Goal: Information Seeking & Learning: Learn about a topic

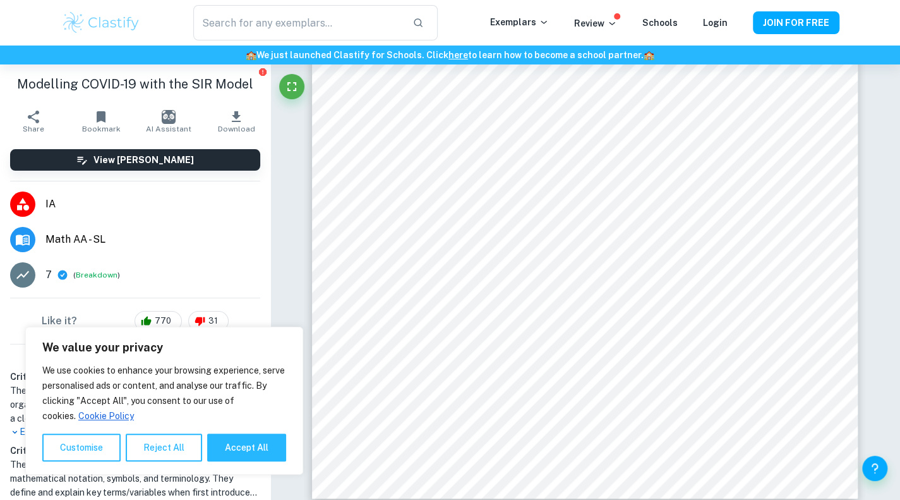
scroll to position [8115, 0]
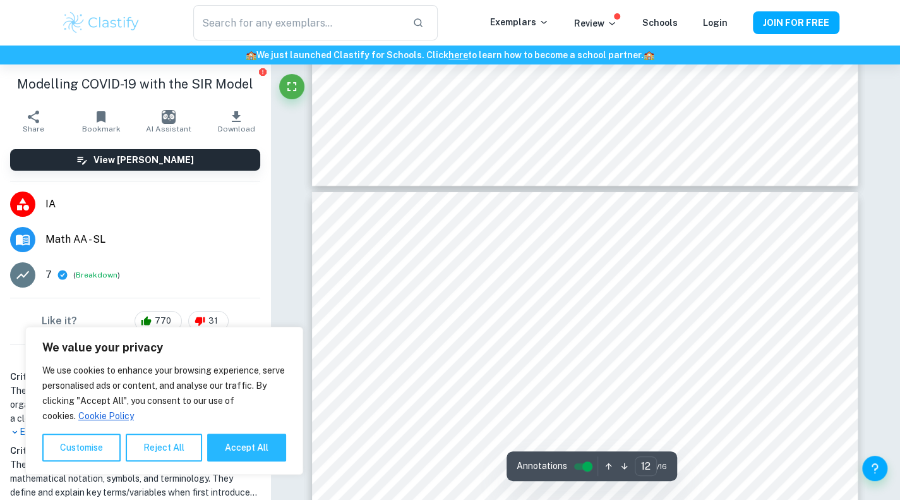
type input "11"
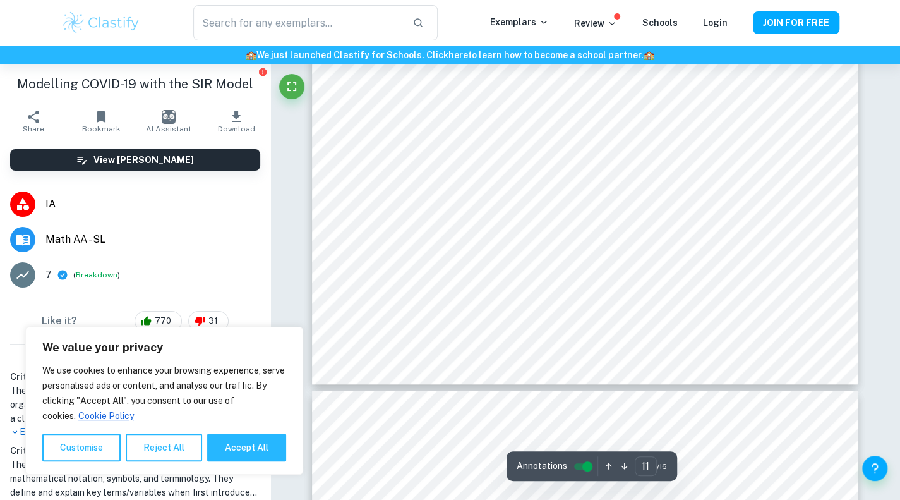
scroll to position [7791, 0]
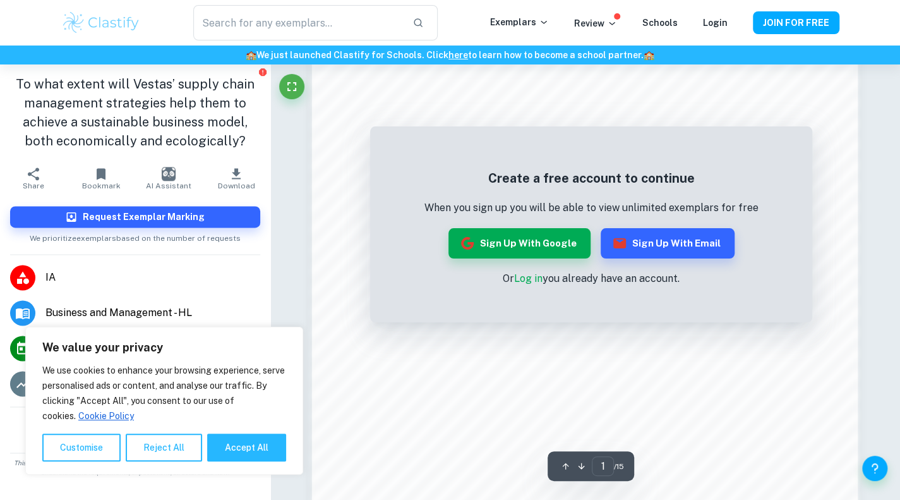
scroll to position [849, 0]
click at [667, 248] on button "Sign up with Email" at bounding box center [668, 243] width 134 height 30
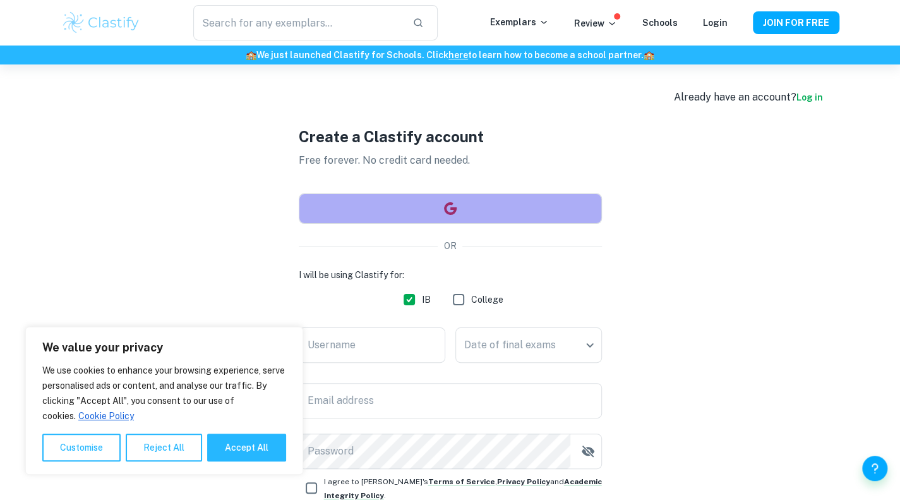
click at [504, 209] on button "button" at bounding box center [450, 208] width 303 height 30
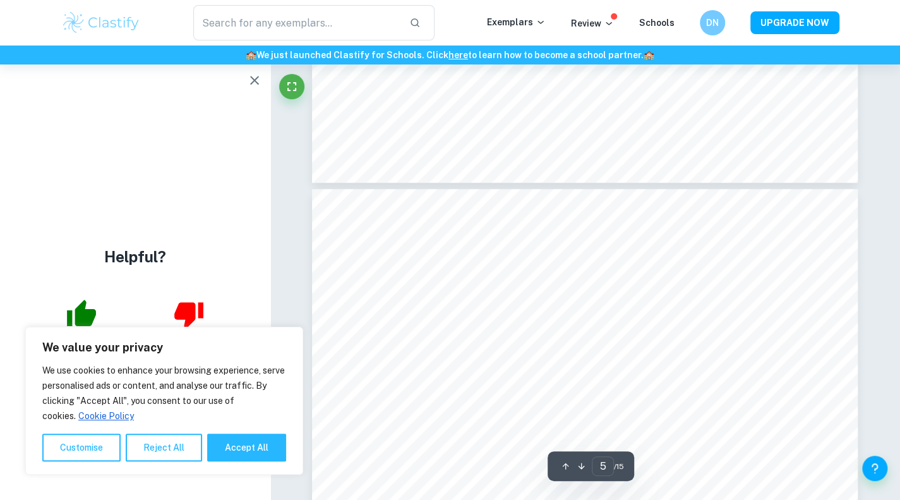
scroll to position [3259, 0]
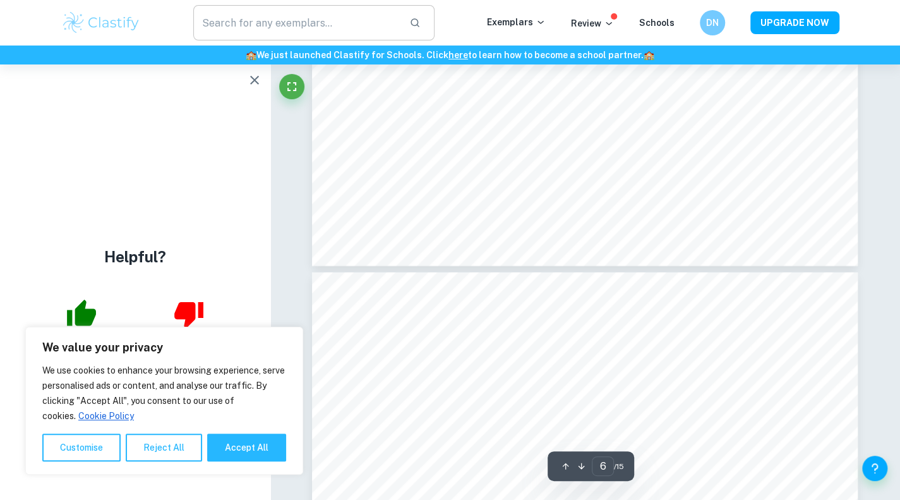
type input "7"
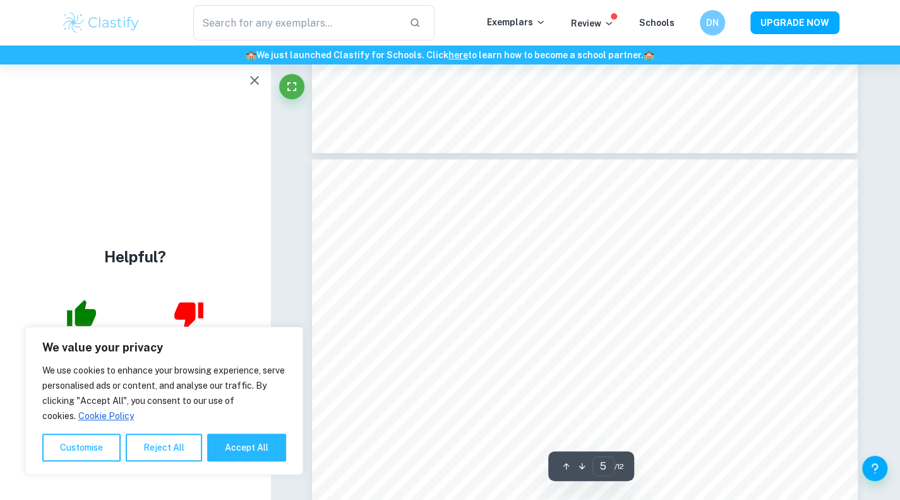
scroll to position [3204, 0]
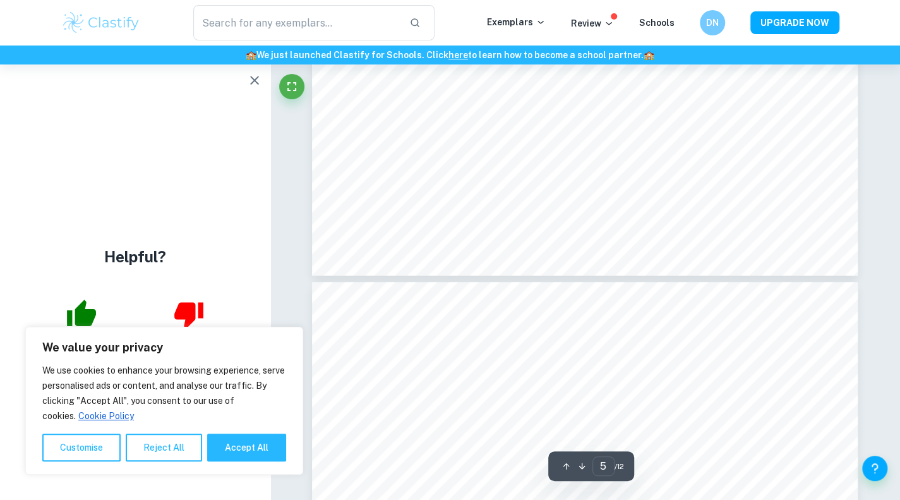
type input "4"
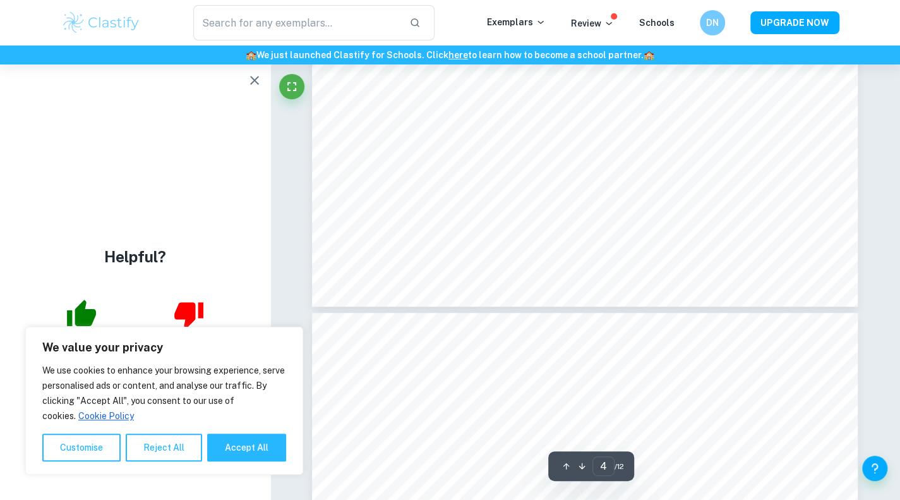
scroll to position [3059, 0]
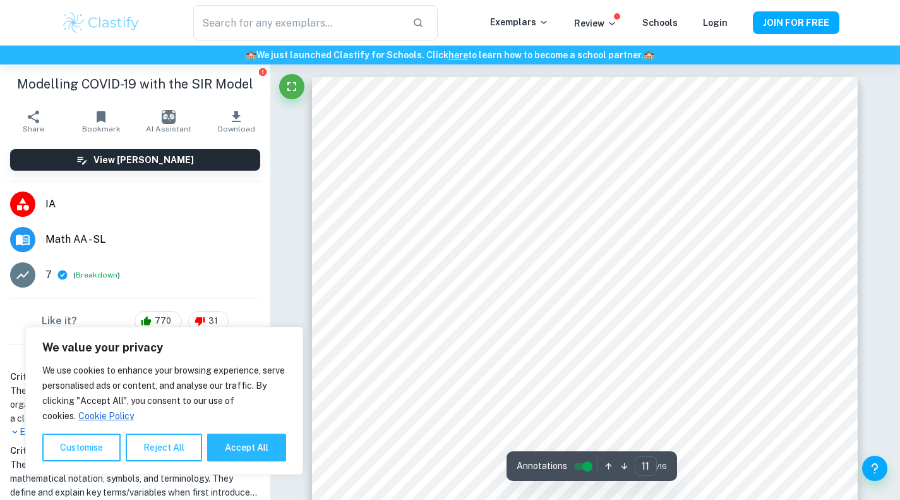
scroll to position [7791, 0]
